Goal: Find specific page/section: Find specific page/section

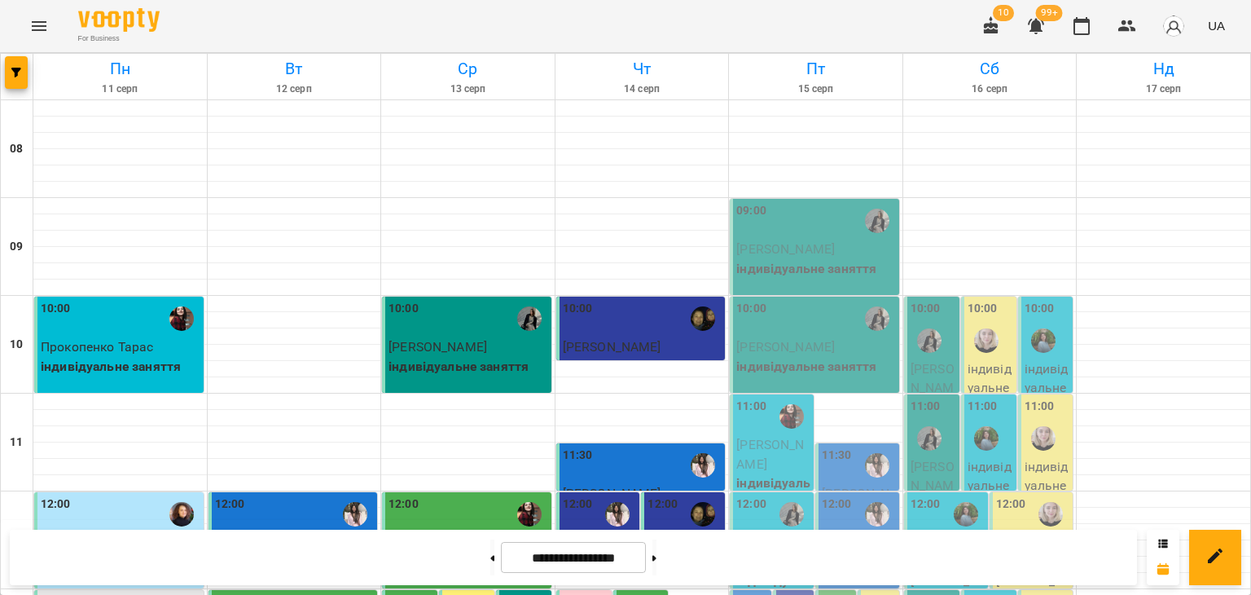
scroll to position [814, 0]
click at [46, 25] on icon "Menu" at bounding box center [39, 26] width 20 height 20
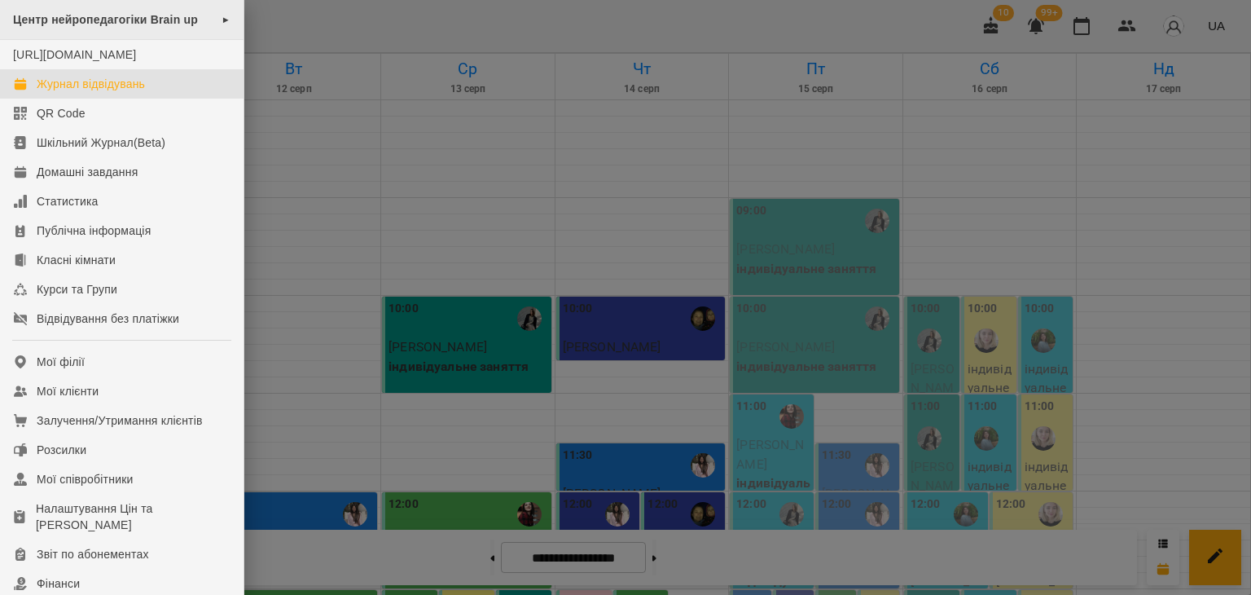
click at [233, 27] on div "Центр нейропедагогіки Brain up ►" at bounding box center [122, 20] width 244 height 40
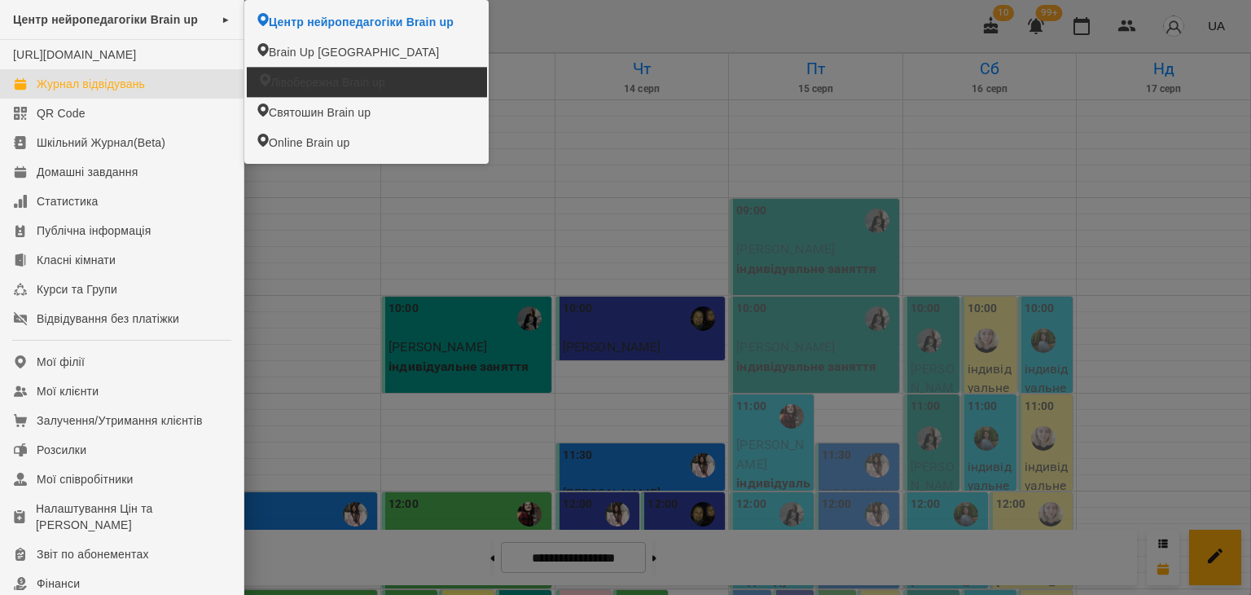
click at [309, 74] on span "Лівобережна Brain up" at bounding box center [327, 82] width 114 height 16
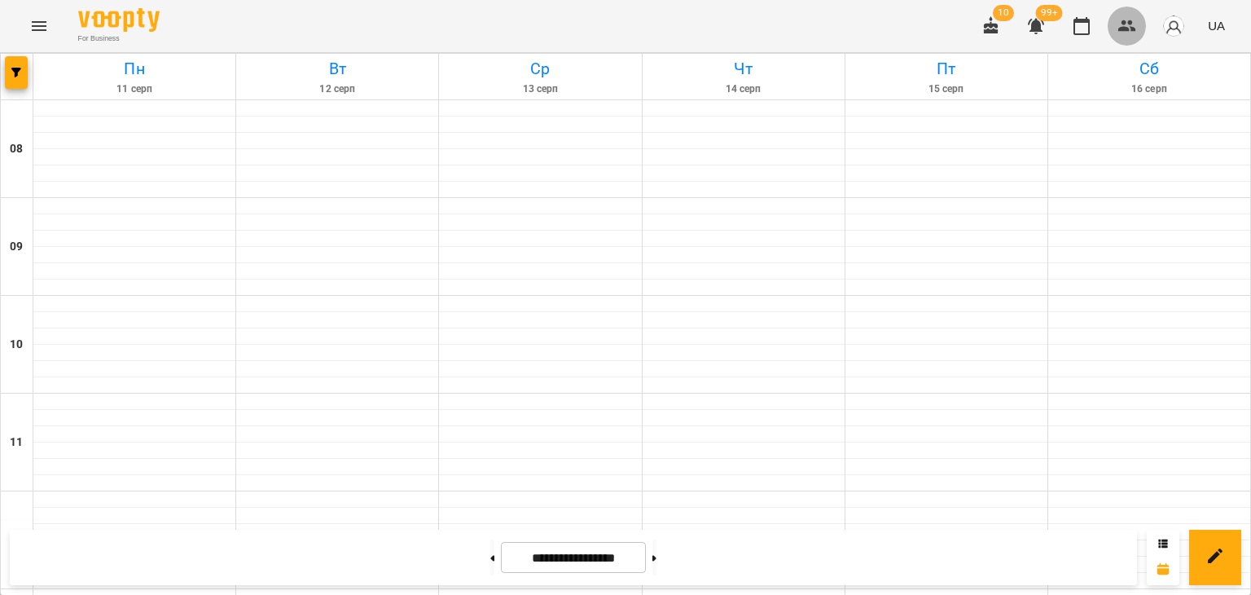
click at [1121, 21] on icon "button" at bounding box center [1127, 26] width 20 height 20
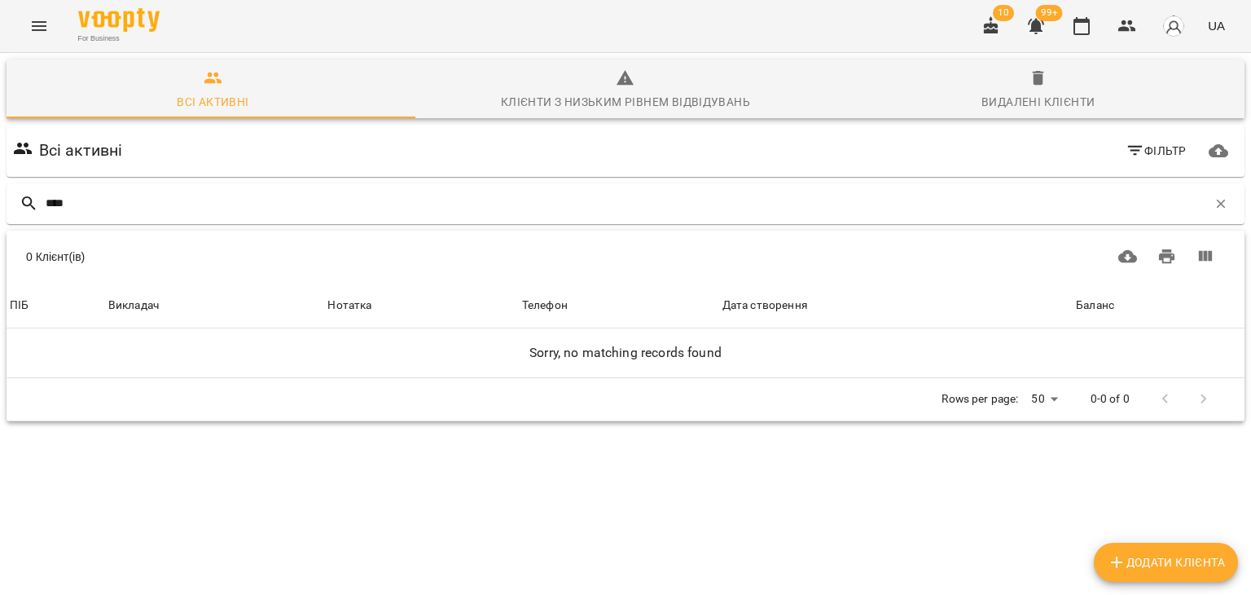
type input "****"
click at [35, 17] on icon "Menu" at bounding box center [39, 26] width 20 height 20
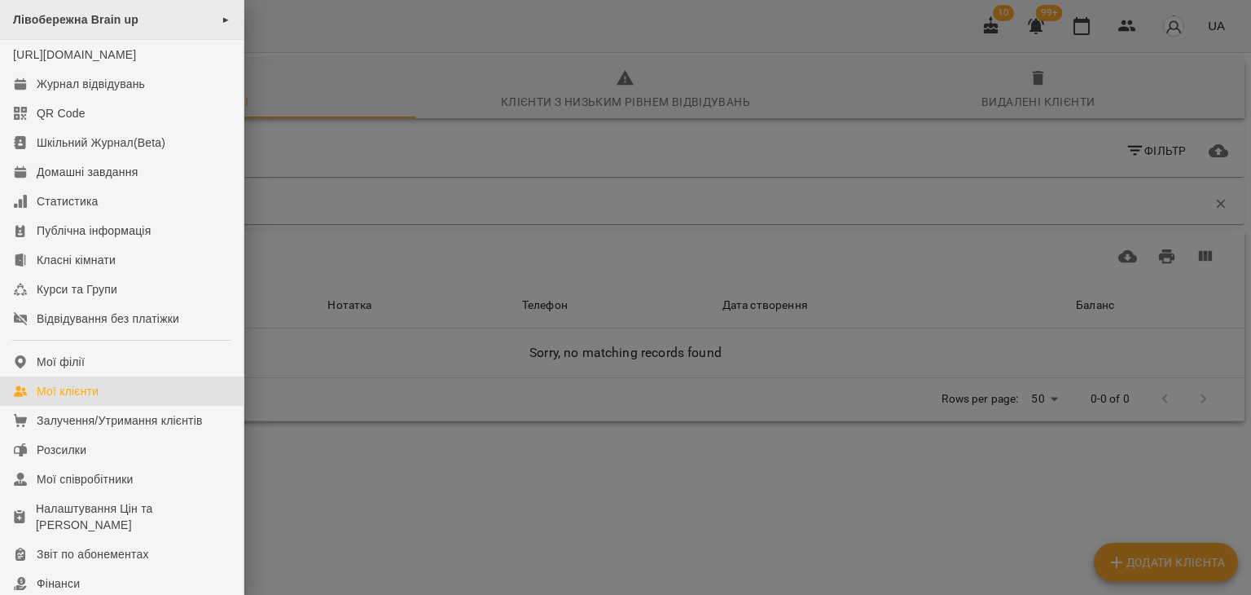
click at [73, 24] on span "Лівобережна Brain up" at bounding box center [75, 19] width 125 height 13
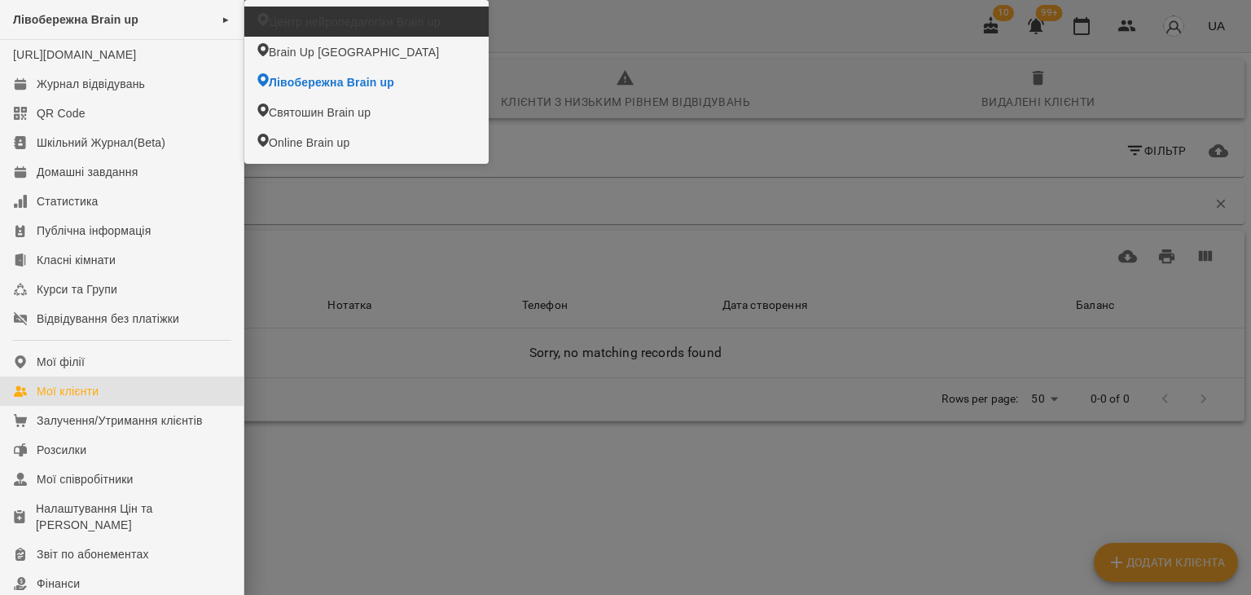
click at [306, 24] on span "Центр нейропедагогіки Brain up" at bounding box center [355, 22] width 172 height 16
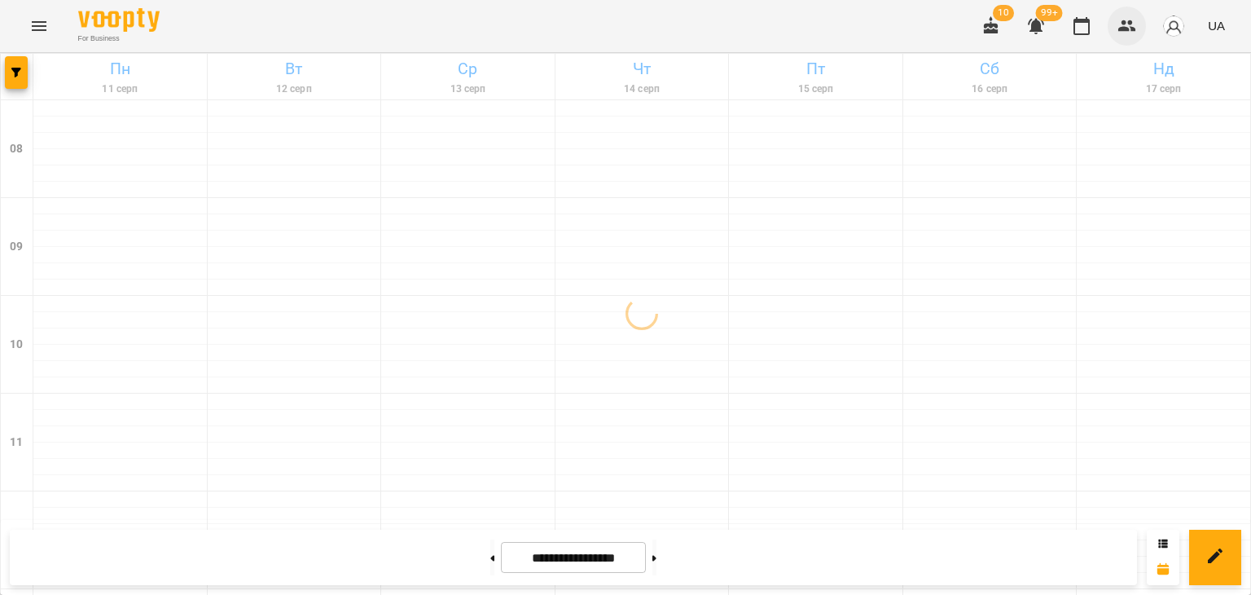
click at [1121, 30] on icon "button" at bounding box center [1127, 25] width 18 height 11
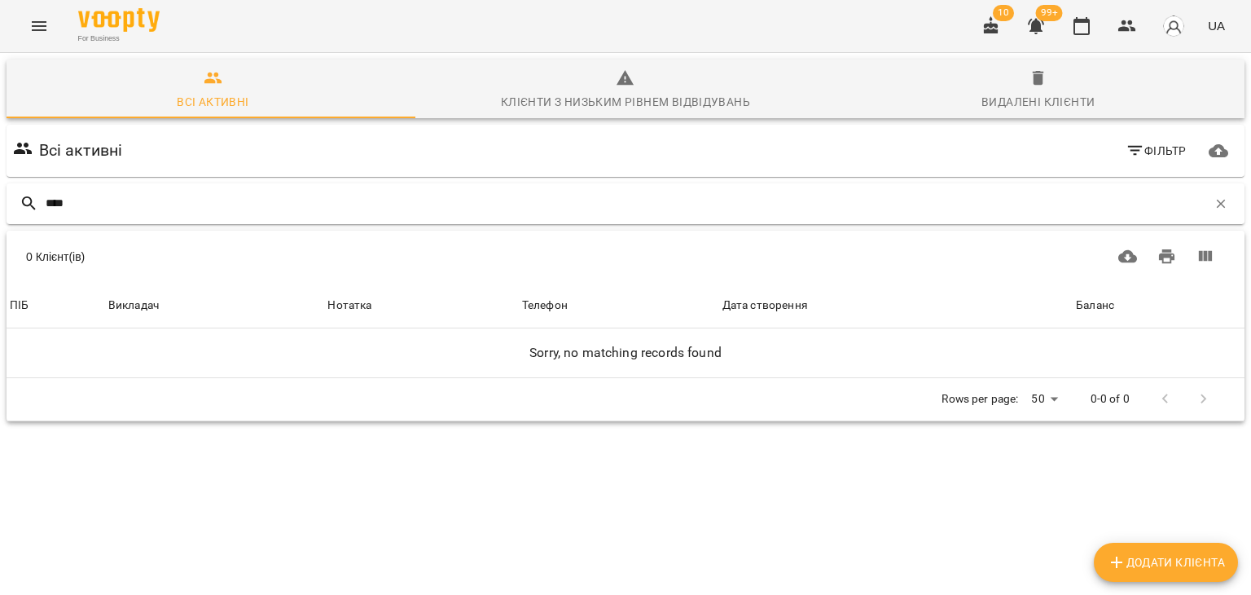
drag, startPoint x: 86, startPoint y: 204, endPoint x: 28, endPoint y: 206, distance: 57.9
click at [28, 206] on div "****" at bounding box center [626, 203] width 1238 height 41
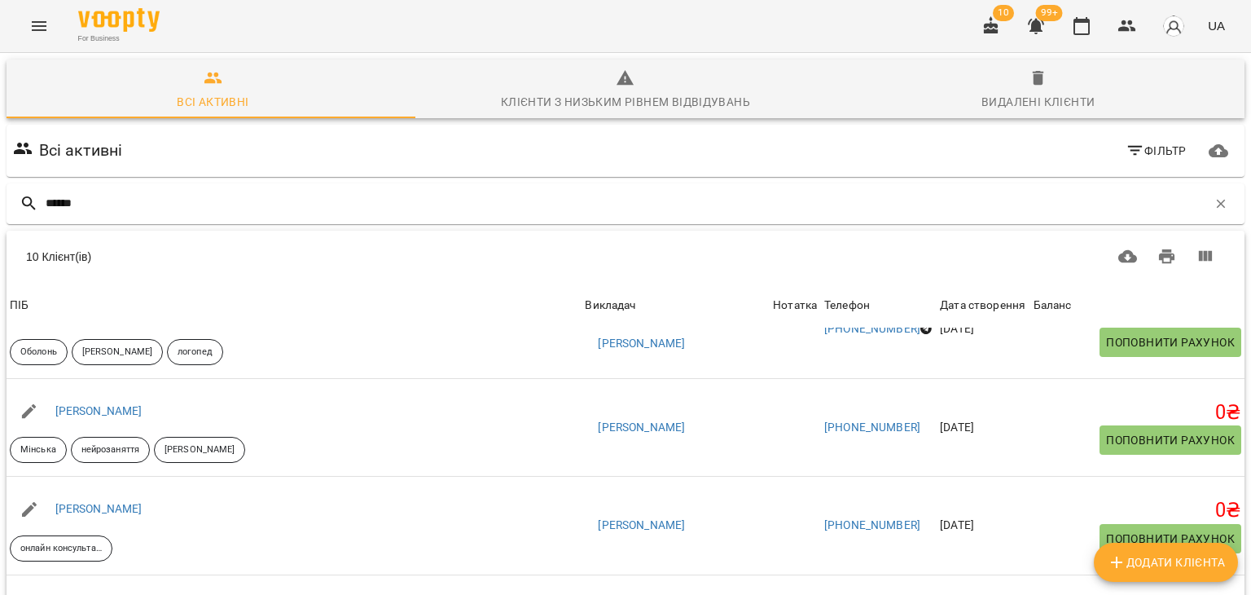
scroll to position [81, 0]
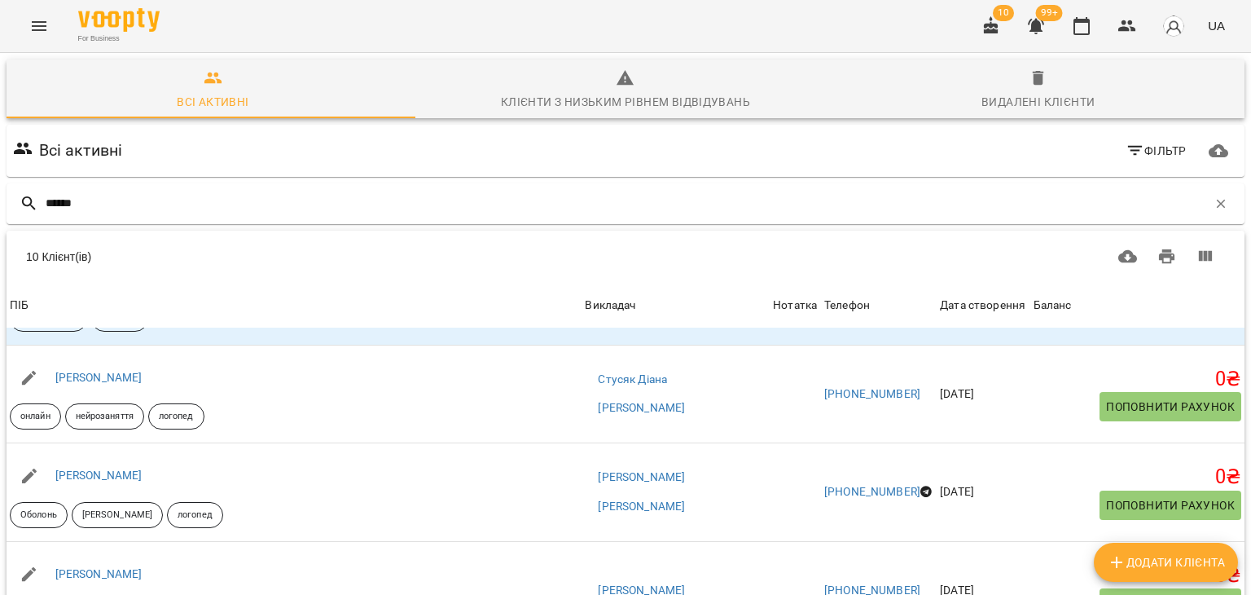
type input "******"
click at [297, 160] on div "Всі активні Фільтр" at bounding box center [625, 151] width 1231 height 46
click at [0, 99] on div "Всі активні Клієнти з низьким рівнем відвідувань Видалені клієнти Всі активні Ф…" at bounding box center [625, 453] width 1257 height 806
click at [1217, 203] on button "button" at bounding box center [1221, 204] width 28 height 28
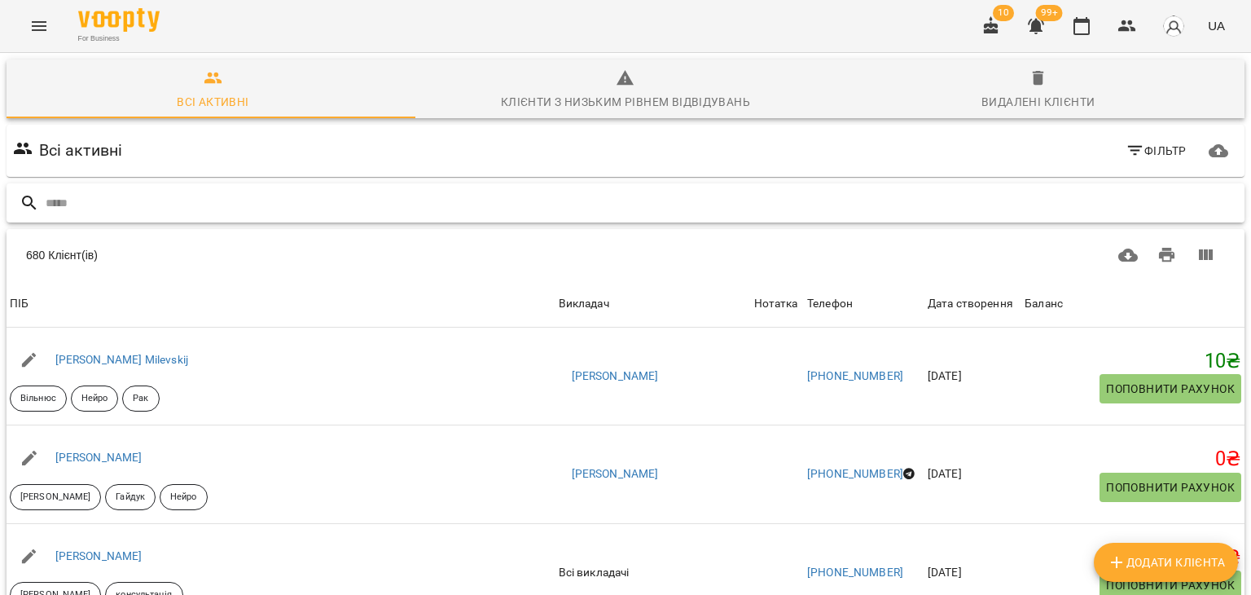
click at [433, 195] on input "text" at bounding box center [642, 203] width 1192 height 27
